Goal: Book appointment/travel/reservation

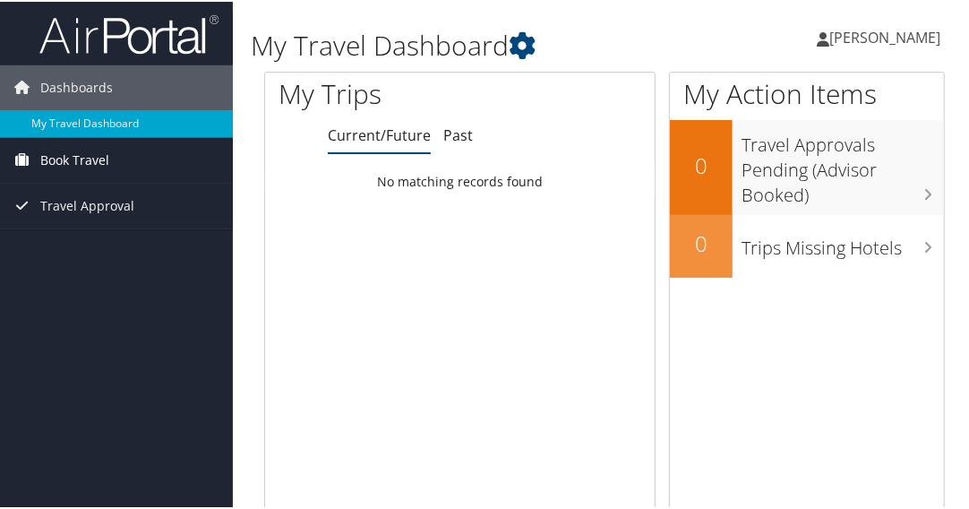
click at [84, 170] on span "Book Travel" at bounding box center [74, 158] width 69 height 45
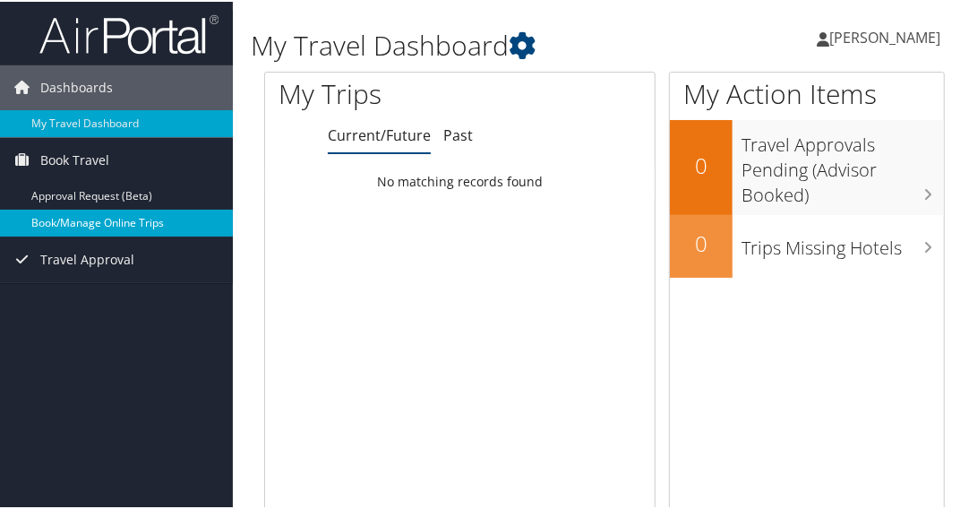
click at [61, 221] on link "Book/Manage Online Trips" at bounding box center [116, 221] width 233 height 27
click at [91, 220] on link "Book/Manage Online Trips" at bounding box center [116, 221] width 233 height 27
click at [87, 221] on link "Book/Manage Online Trips" at bounding box center [116, 221] width 233 height 27
